Goal: Find specific page/section: Find specific page/section

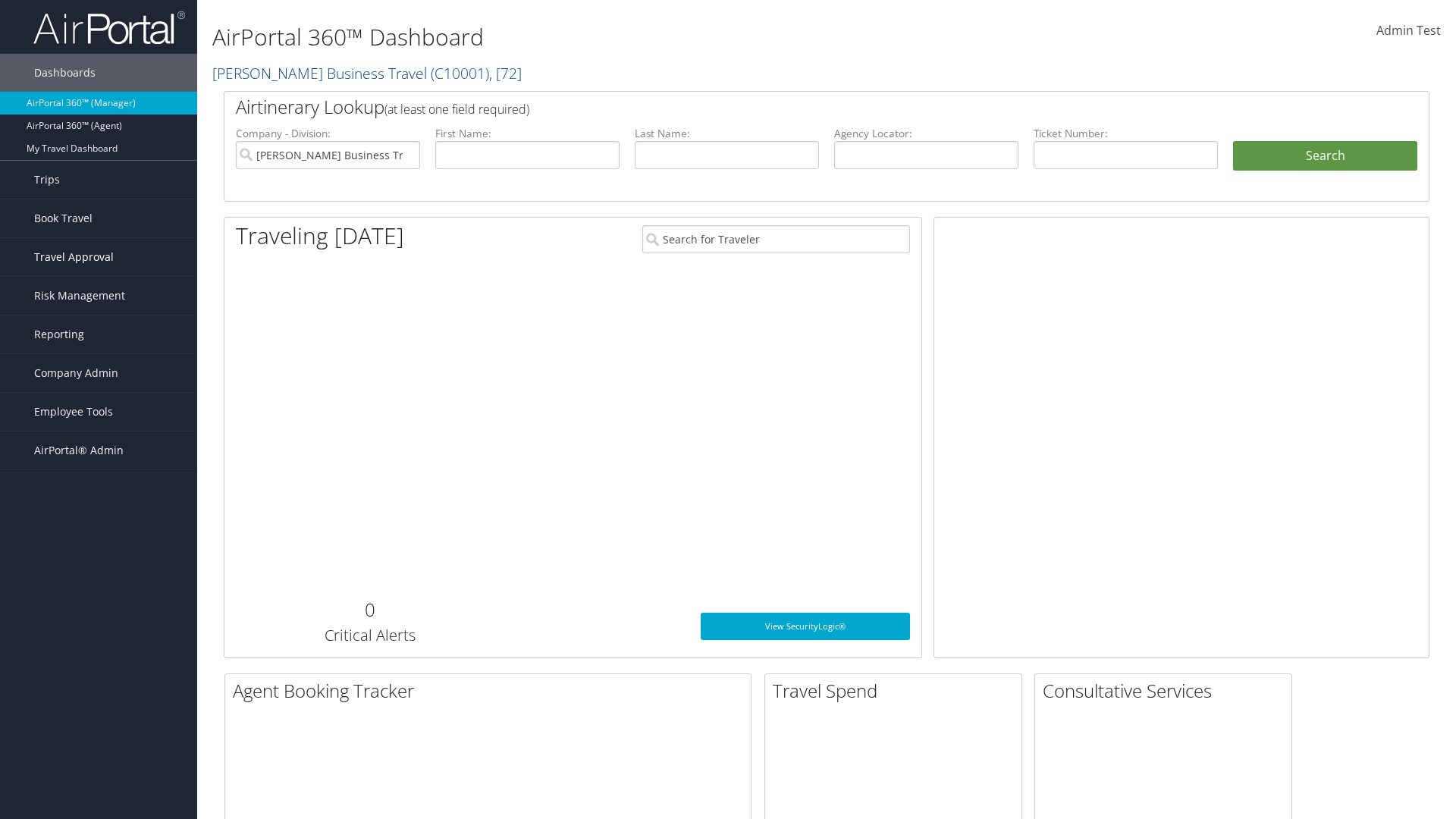
click at [98, 257] on span "Travel Approval" at bounding box center [74, 257] width 80 height 38
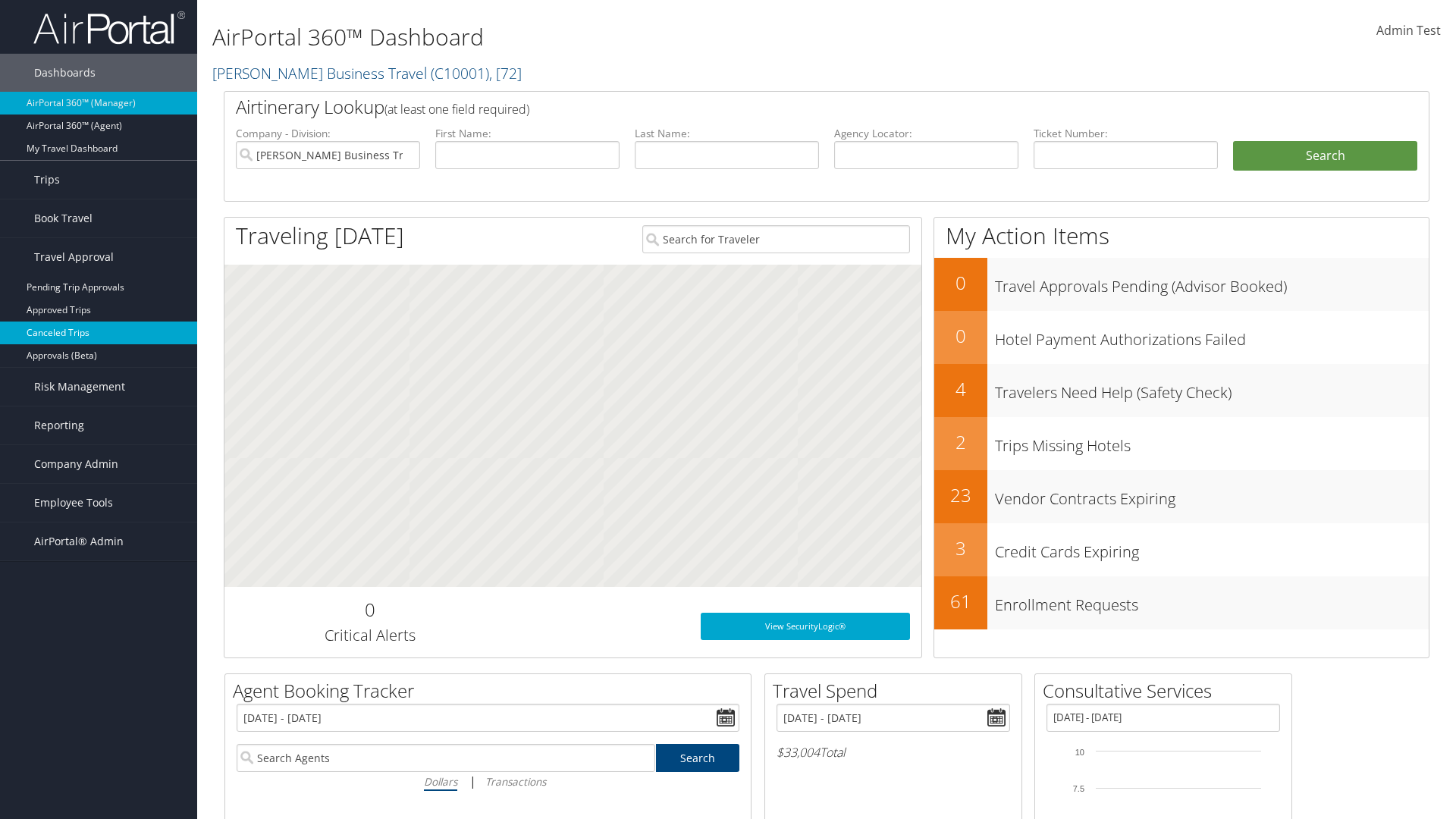
click at [98, 333] on link "Canceled Trips" at bounding box center [98, 333] width 197 height 23
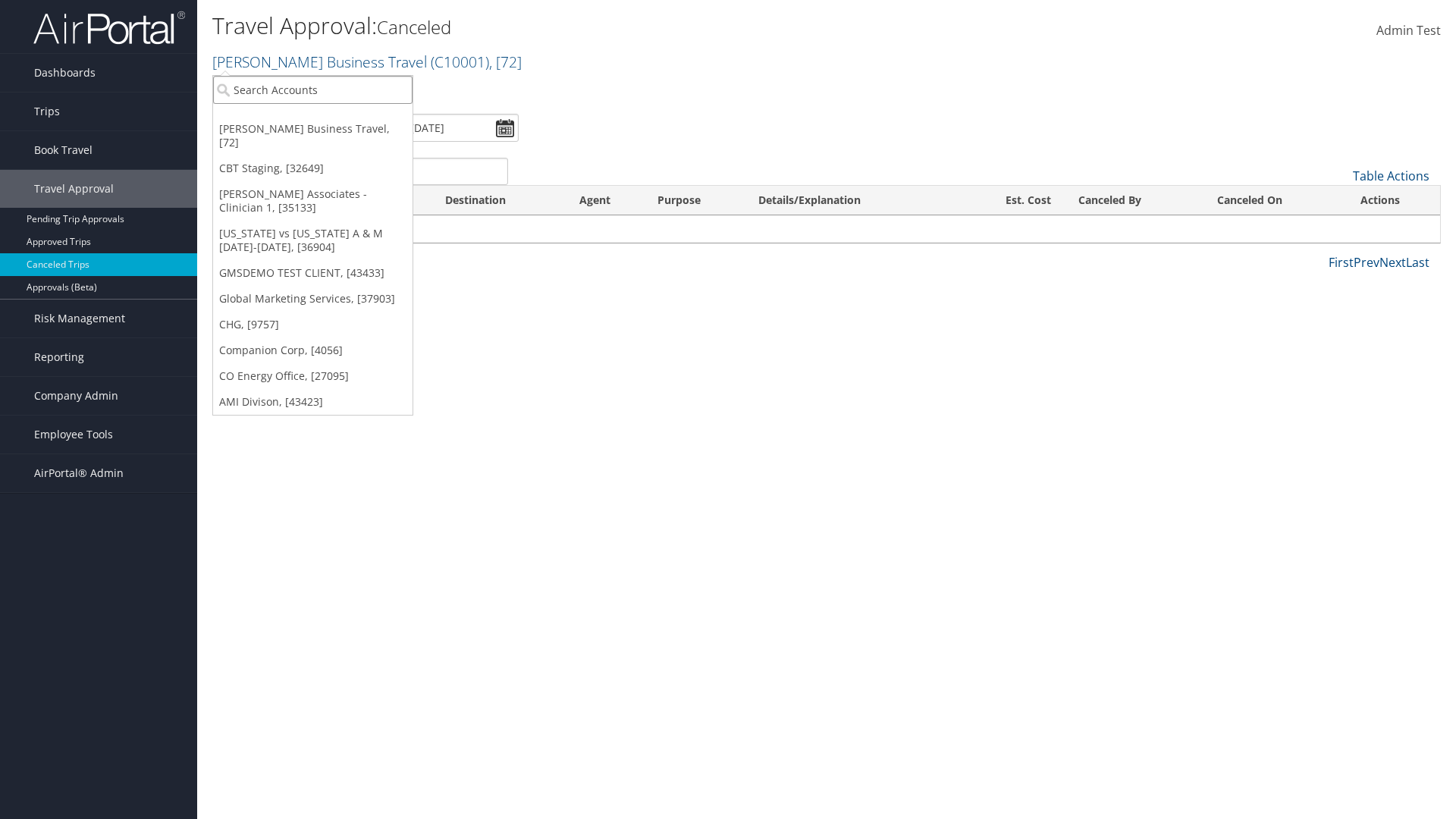
click at [313, 89] on input "search" at bounding box center [313, 89] width 199 height 28
type input "GLOBAL MARKETING SERVICES"
click at [327, 117] on div "Global Marketing Services (301946), [37903]" at bounding box center [327, 117] width 245 height 14
